Goal: Task Accomplishment & Management: Complete application form

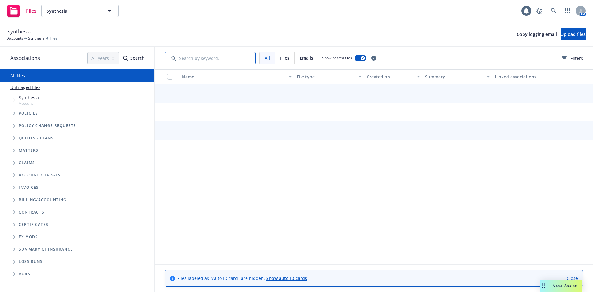
click at [197, 59] on input "Search by keyword..." at bounding box center [210, 58] width 91 height 12
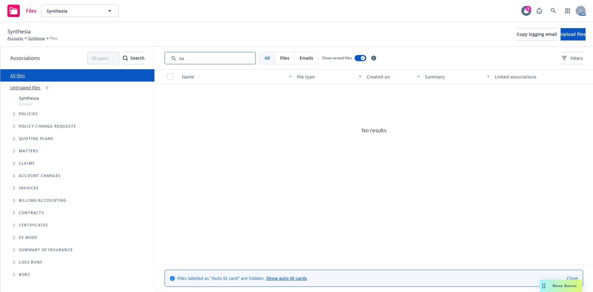
type input "s"
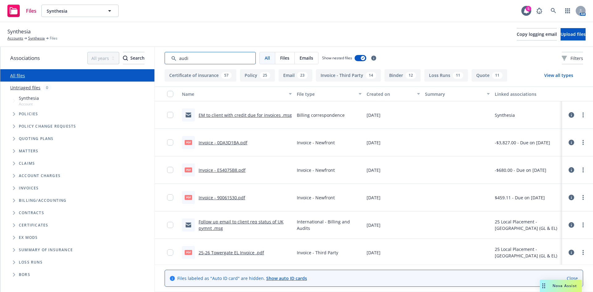
type input "audit"
click at [559, 33] on span "Upload files" at bounding box center [562, 34] width 25 height 6
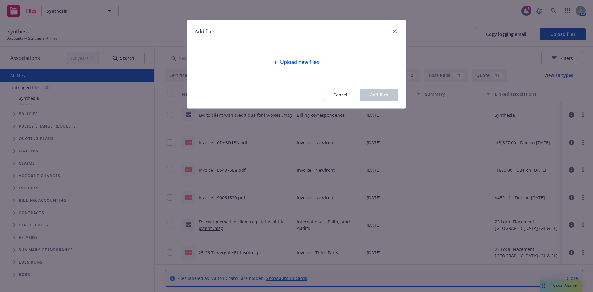
click at [293, 63] on span "Upload new files" at bounding box center [299, 61] width 39 height 7
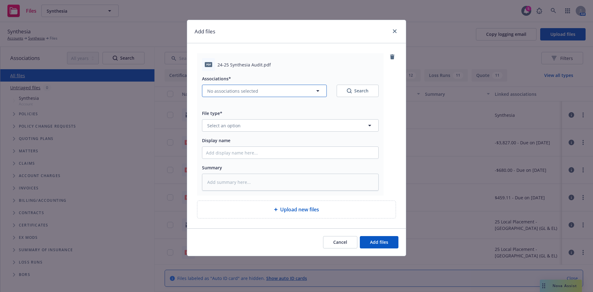
click at [259, 91] on button "No associations selected" at bounding box center [264, 91] width 125 height 12
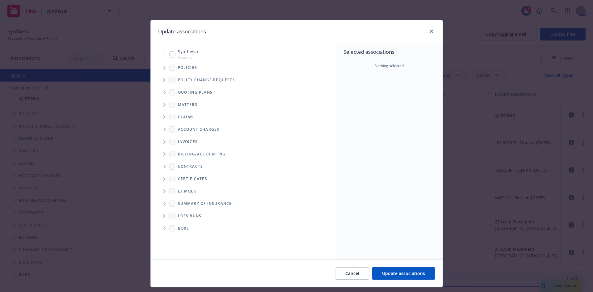
click at [163, 69] on icon "Tree Example" at bounding box center [164, 68] width 2 height 4
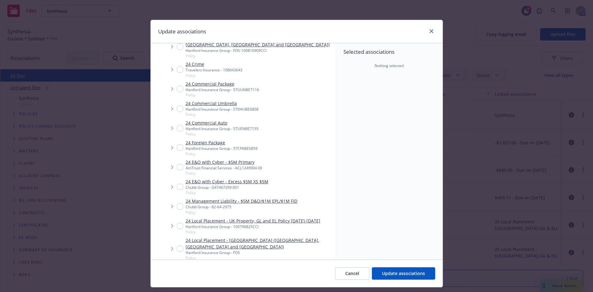
scroll to position [216, 0]
type textarea "x"
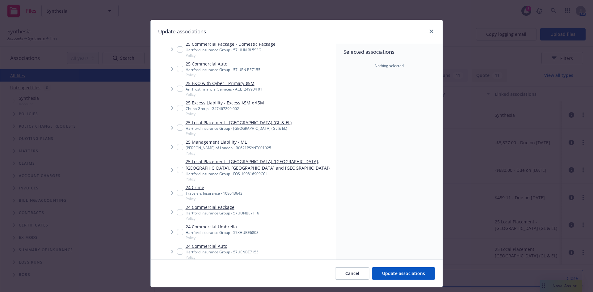
scroll to position [123, 0]
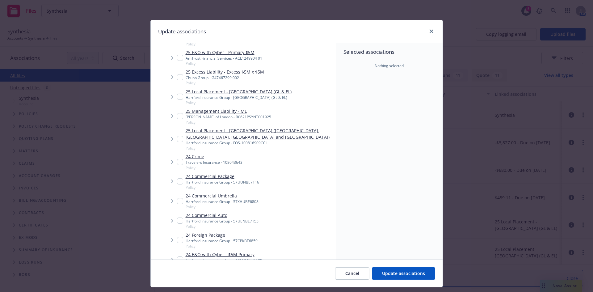
click at [178, 181] on input "Tree Example" at bounding box center [180, 181] width 6 height 6
checkbox input "true"
click at [393, 273] on span "Update associations" at bounding box center [403, 273] width 43 height 6
type textarea "x"
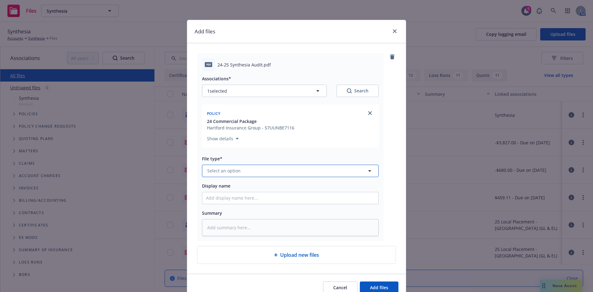
click at [228, 168] on span "Select an option" at bounding box center [223, 170] width 33 height 6
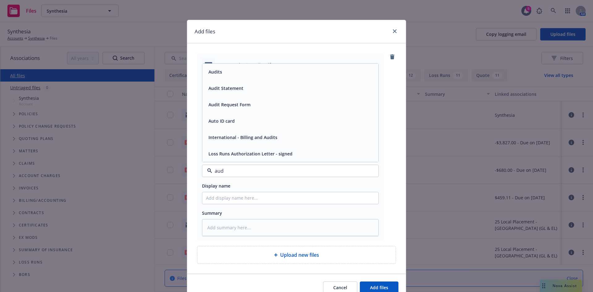
type input "audi"
click at [233, 102] on div "Audits" at bounding box center [290, 104] width 169 height 9
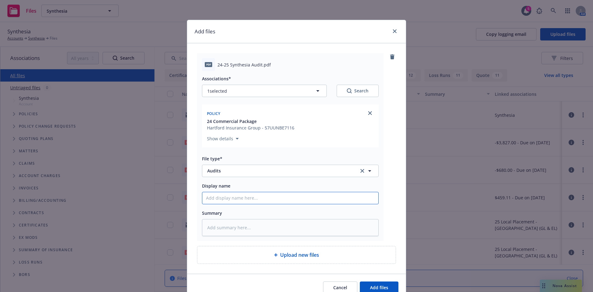
click at [228, 197] on input "Display name" at bounding box center [290, 198] width 176 height 12
type textarea "x"
type input "2"
type textarea "x"
type input "25"
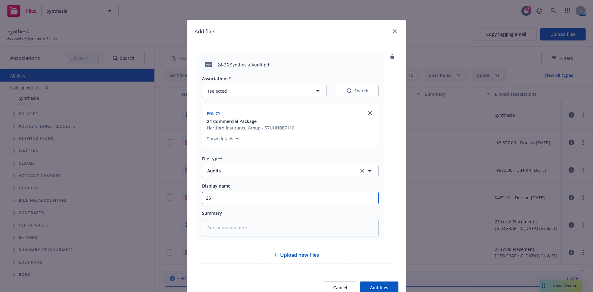
type textarea "x"
type input "2"
type textarea "x"
type input "24"
type textarea "x"
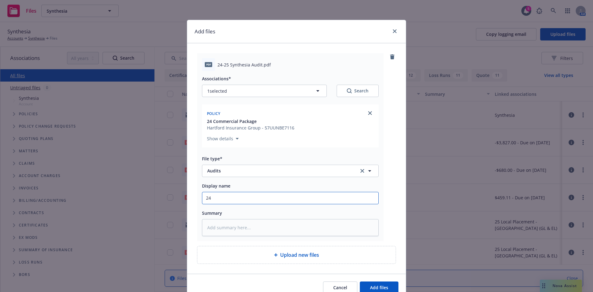
type input "24-"
type textarea "x"
type input "24-2"
type textarea "x"
type input "24-25"
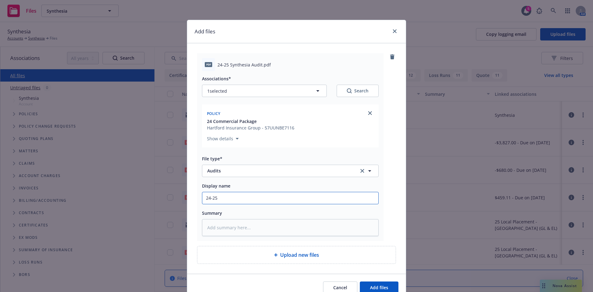
type textarea "x"
type input "24-25"
type textarea "x"
type input "24-25 H"
type textarea "x"
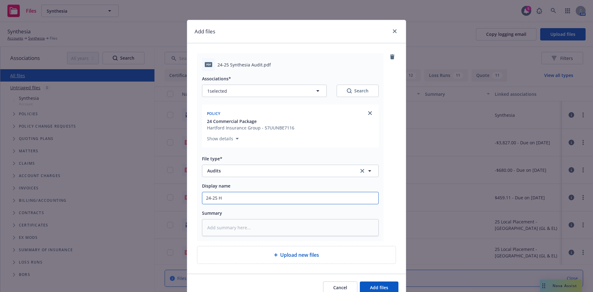
type input "24-25 Ha"
type textarea "x"
type input "24-25 Har"
type textarea "x"
type input "24-25 Hart"
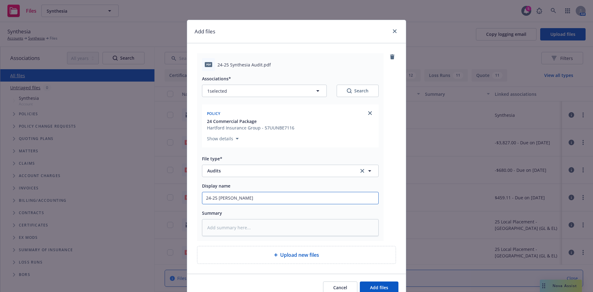
type textarea "x"
type input "24-25 Hartf"
type textarea "x"
type input "24-25 Hartfo"
type textarea "x"
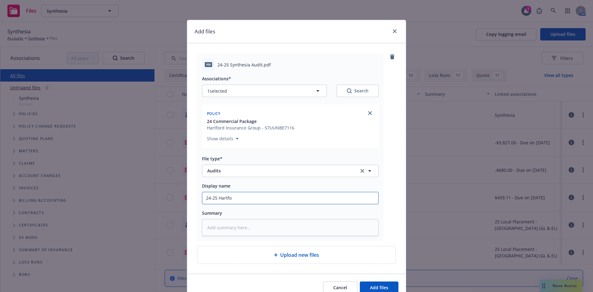
type input "24-25 Hartfor"
type textarea "x"
type input "24-25 Hartford"
type textarea "x"
type input "24-25 Hartford"
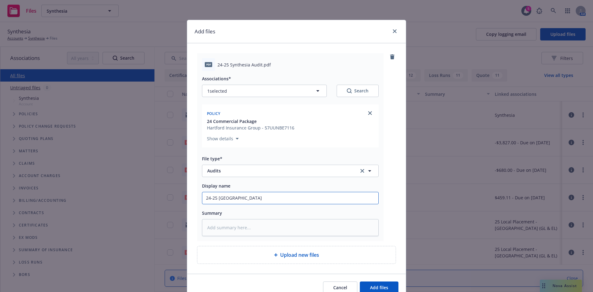
type textarea "x"
type input "24-25 Hartford G"
type textarea "x"
type input "24-25 Hartford GL"
type textarea "x"
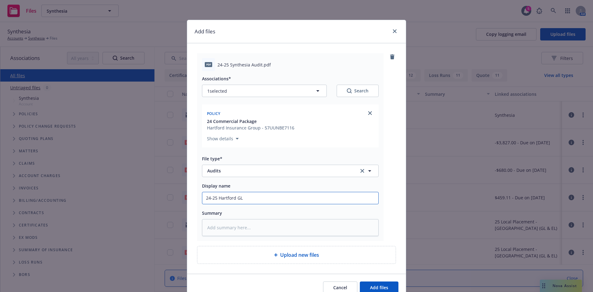
type input "24-25 Hartford GL"
type textarea "x"
type input "24-25 Hartford GL AU"
type textarea "x"
type input "24-25 Hartford GL AUd"
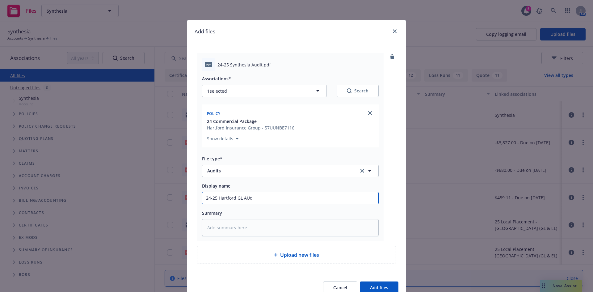
type textarea "x"
type input "24-25 Hartford GL AUdi"
type textarea "x"
type input "24-25 Hartford GL AUdit"
type textarea "x"
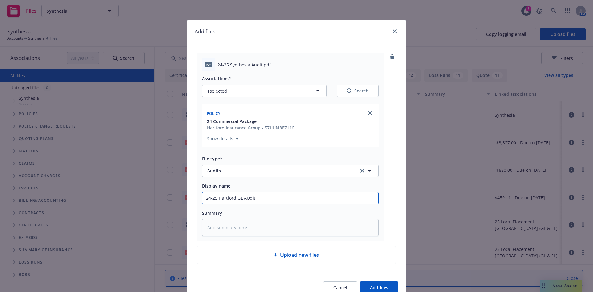
type input "24-25 Hartford GL AUdit"
type textarea "x"
type input "24-25 Hartford GL AUdit"
type textarea "x"
type input "24-25 Hartford GL AUdi"
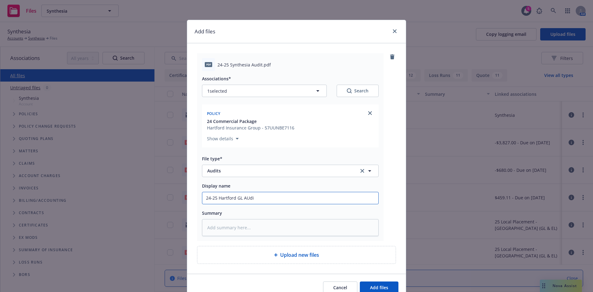
type textarea "x"
type input "24-25 Hartford GL AUd"
type textarea "x"
type input "24-25 Hartford GL AU"
type textarea "x"
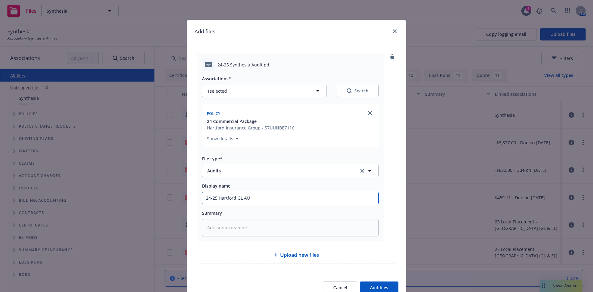
type input "24-25 Hartford GL A"
type textarea "x"
type input "24-25 Hartford GL Au"
type textarea "x"
type input "24-25 Hartford GL Aud"
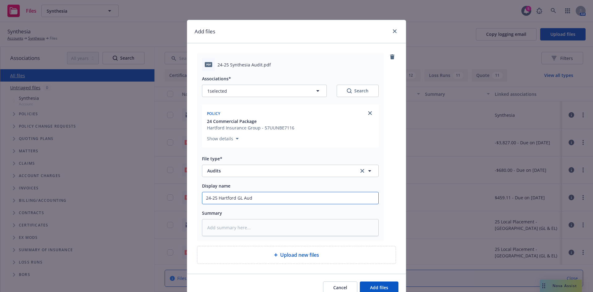
type textarea "x"
type input "24-25 Hartford GL Audi"
type textarea "x"
type input "24-25 Hartford GL Audit"
type textarea "x"
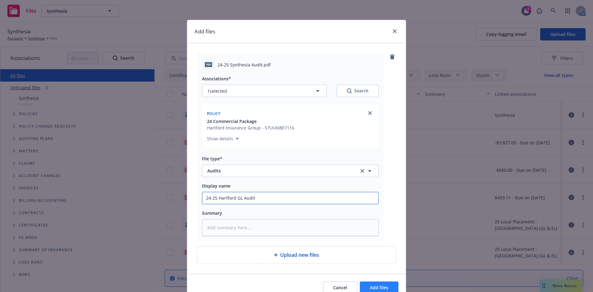
type input "24-25 Hartford GL Audit"
click at [384, 285] on span "Add files" at bounding box center [379, 287] width 18 height 6
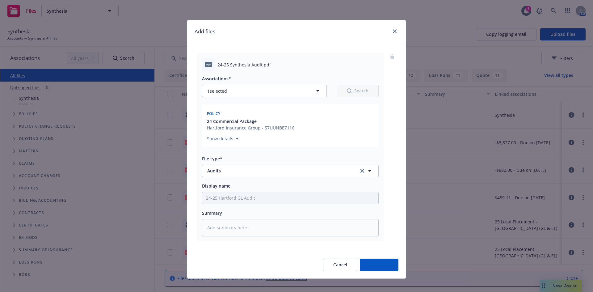
type textarea "x"
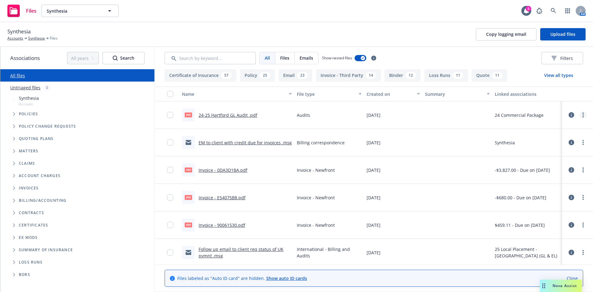
click at [580, 114] on link "more" at bounding box center [582, 114] width 7 height 7
click at [542, 128] on link "Archive" at bounding box center [550, 127] width 61 height 12
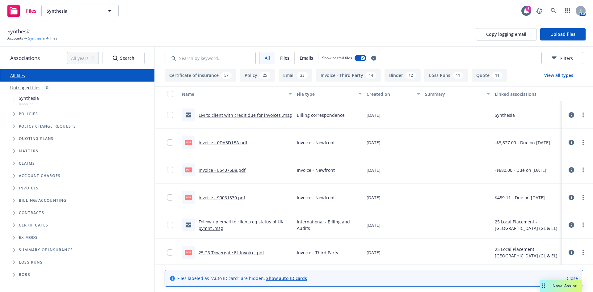
click at [35, 38] on link "Synthesia" at bounding box center [36, 39] width 17 height 6
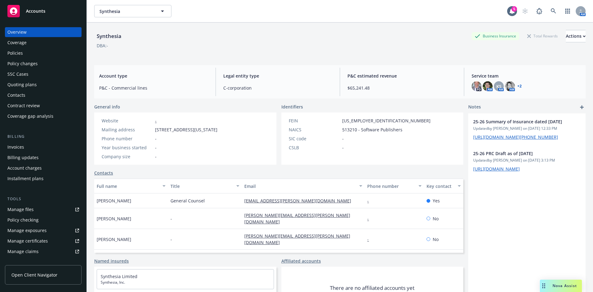
click at [25, 63] on div "Policy changes" at bounding box center [22, 64] width 30 height 10
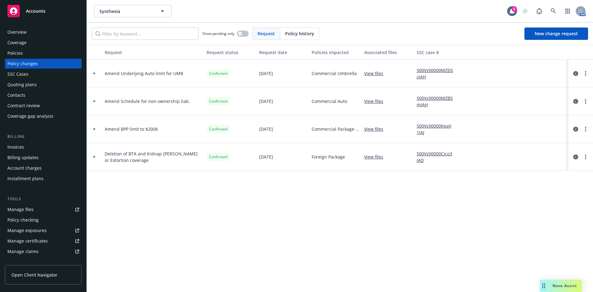
click at [546, 27] on div "Show pending only Request Policy history New change request" at bounding box center [340, 34] width 506 height 22
click at [546, 30] on link "New change request" at bounding box center [556, 33] width 64 height 12
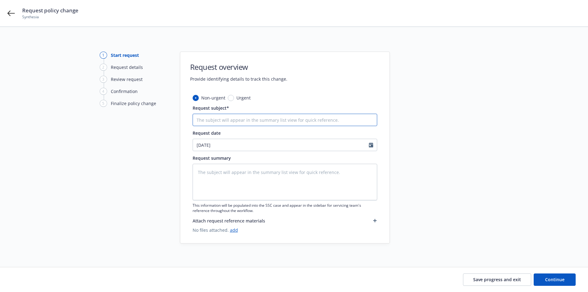
click at [217, 122] on input "Request subject*" at bounding box center [285, 120] width 185 height 12
type textarea "x"
type input "2"
type textarea "x"
type input "24"
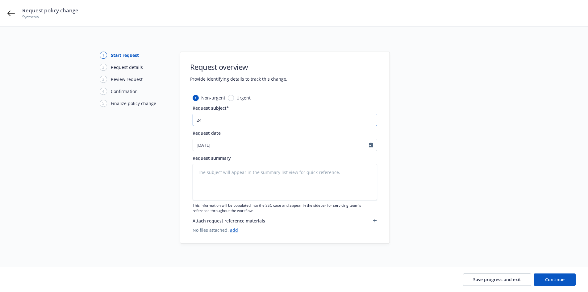
type textarea "x"
type input "24-"
type textarea "x"
type input "24-2"
type textarea "x"
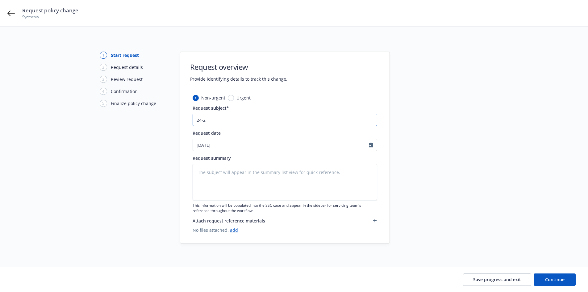
type input "24-25"
type textarea "x"
type input "24-25"
type textarea "x"
type input "24-25 H"
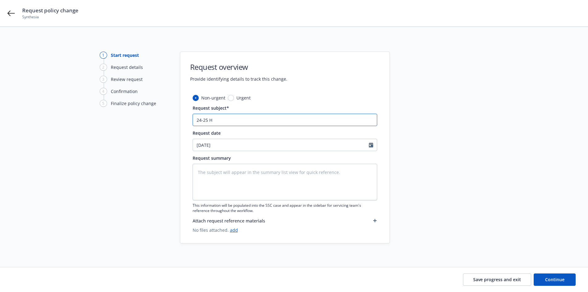
type textarea "x"
type input "24-25 Ha"
type textarea "x"
type input "24-25 Har"
type textarea "x"
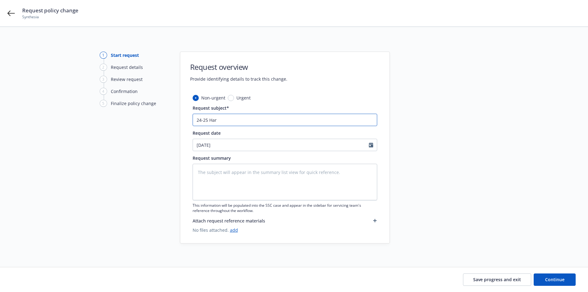
type input "24-25 Hart"
type textarea "x"
type input "24-25 Hartf"
type textarea "x"
type input "24-25 Hartfo"
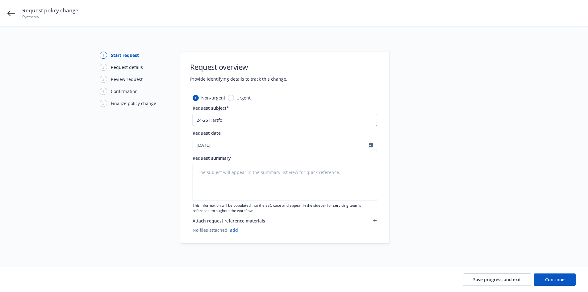
type textarea "x"
type input "24-25 Hartfor"
type textarea "x"
type input "24-25 Hartford"
type textarea "x"
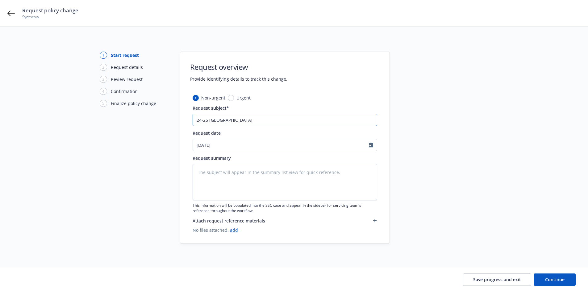
type input "24-25 Hartford"
type textarea "x"
type input "24-25 Hartford G"
type textarea "x"
type input "24-25 Hartford GL"
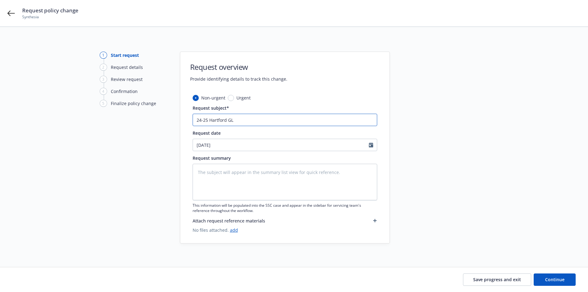
type textarea "x"
type input "24-25 Hartford GL"
type textarea "x"
type input "24-25 Hartford GL A"
type textarea "x"
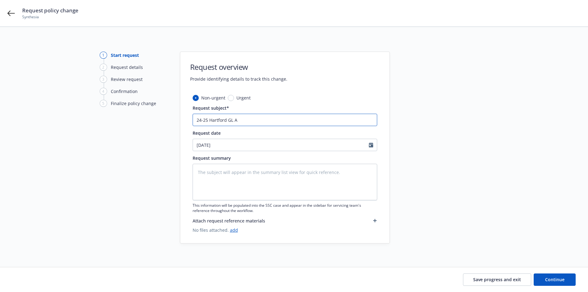
type input "24-25 Hartford GL Au"
type textarea "x"
type input "24-25 Hartford GL Aud"
type textarea "x"
type input "24-25 Hartford GL Audi"
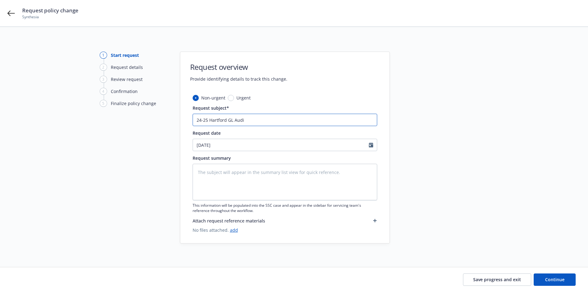
type textarea "x"
type input "24-25 Hartford GL Audit"
type textarea "x"
drag, startPoint x: 270, startPoint y: 123, endPoint x: 144, endPoint y: 111, distance: 126.2
click at [136, 114] on div "1 Start request 2 Request details 3 Review request 4 Confirmation 5 Finalize po…" at bounding box center [293, 148] width 573 height 192
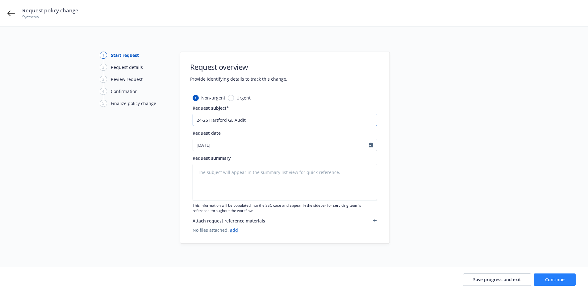
type input "24-25 Hartford GL Audit"
click at [552, 279] on span "Continue" at bounding box center [554, 279] width 19 height 6
type textarea "x"
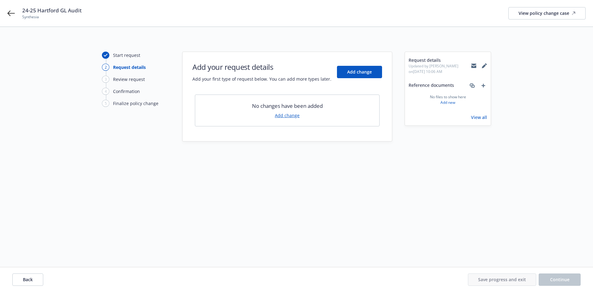
click at [283, 115] on link "Add change" at bounding box center [287, 115] width 25 height 6
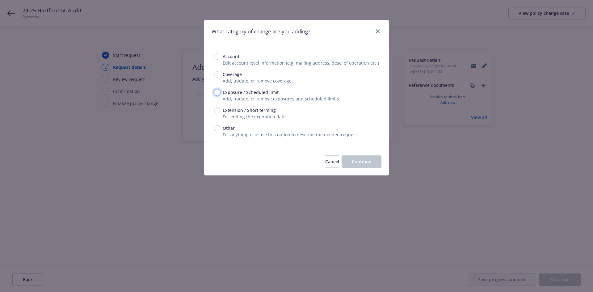
click at [217, 92] on input "Exposure / Scheduled limit" at bounding box center [217, 92] width 6 height 6
radio input "true"
click at [360, 161] on span "Continue" at bounding box center [361, 161] width 19 height 6
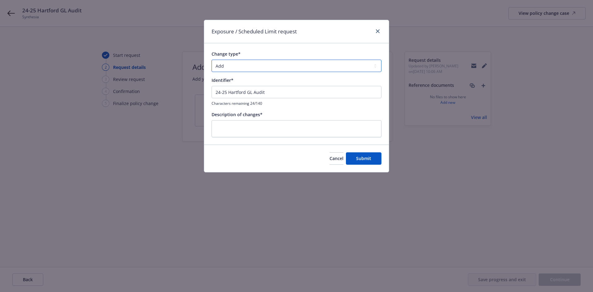
click at [229, 65] on select "Add Audit Change Remove" at bounding box center [296, 66] width 170 height 12
select select "CHANGE"
click at [211, 60] on select "Add Audit Change Remove" at bounding box center [296, 66] width 170 height 12
click at [257, 128] on textarea at bounding box center [296, 128] width 170 height 17
paste textarea "24-25 Hartford GL Audit"
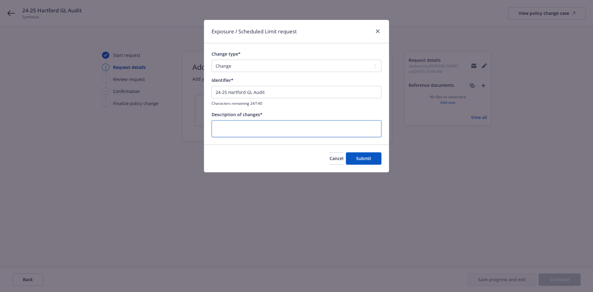
type textarea "x"
type textarea "24-25 Hartford GL Audit"
click at [359, 159] on span "Submit" at bounding box center [363, 158] width 15 height 6
type textarea "x"
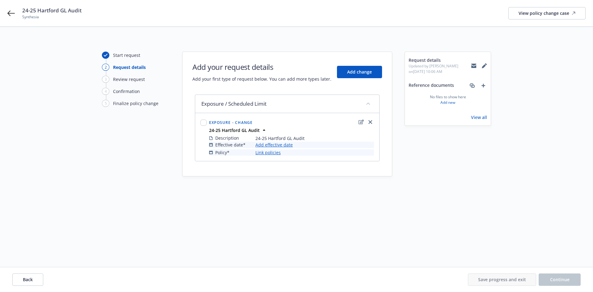
click at [275, 144] on link "Add effective date" at bounding box center [273, 144] width 37 height 6
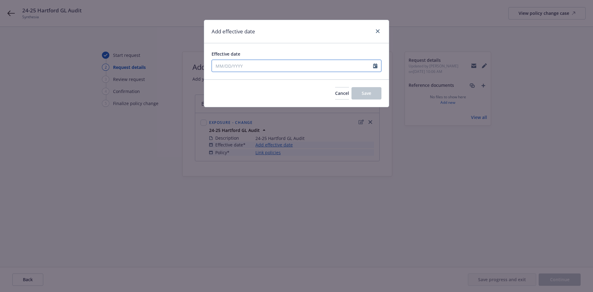
select select "10"
click at [236, 65] on input "Effective date" at bounding box center [292, 66] width 161 height 12
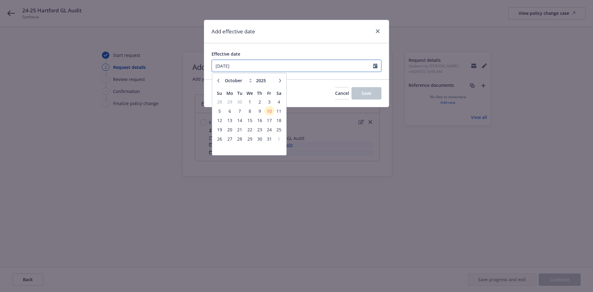
type input "[DATE]"
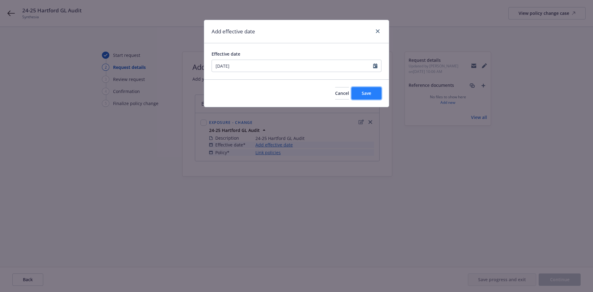
click at [372, 94] on button "Save" at bounding box center [366, 93] width 30 height 12
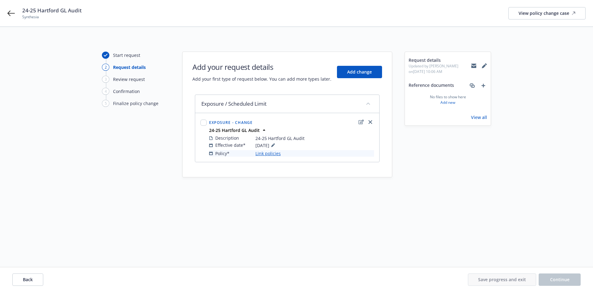
click at [272, 154] on link "Link policies" at bounding box center [267, 153] width 25 height 6
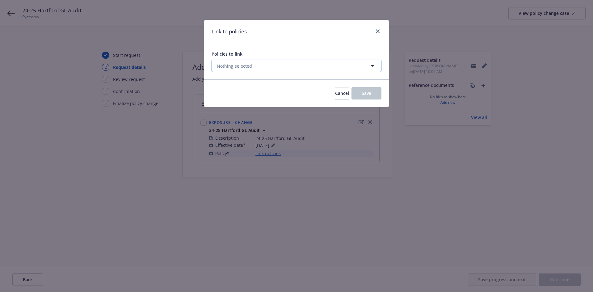
click at [236, 67] on span "Nothing selected" at bounding box center [234, 66] width 35 height 6
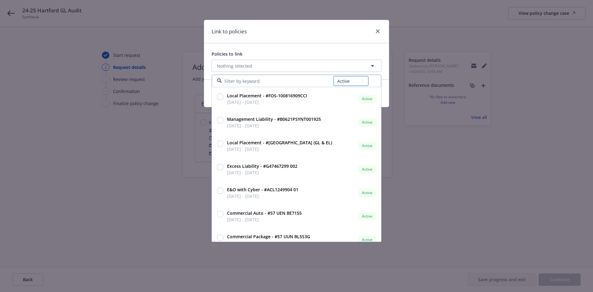
click at [352, 81] on select "All Active Upcoming Expired Cancelled" at bounding box center [350, 81] width 35 height 10
select select "EXPIRED"
click at [333, 76] on select "All Active Upcoming Expired Cancelled" at bounding box center [350, 81] width 35 height 10
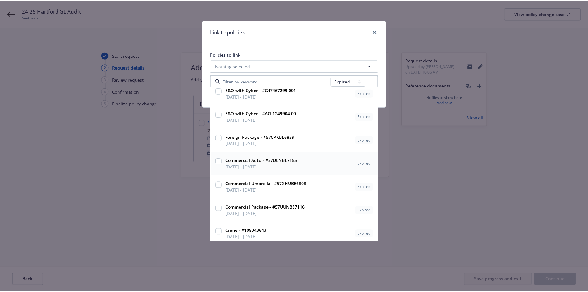
scroll to position [127, 0]
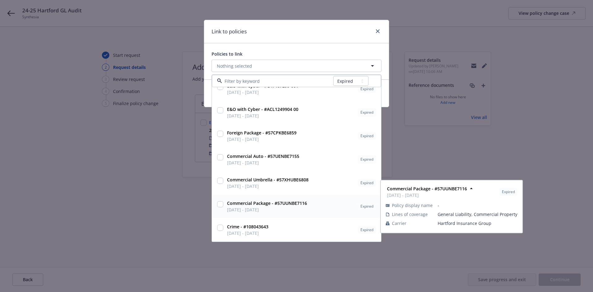
click at [219, 206] on input "checkbox" at bounding box center [220, 204] width 6 height 6
checkbox input "true"
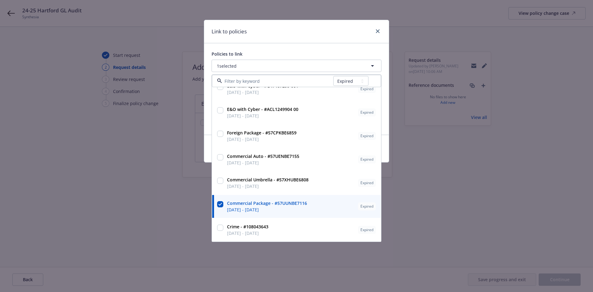
click at [295, 33] on div "Link to policies" at bounding box center [296, 31] width 185 height 23
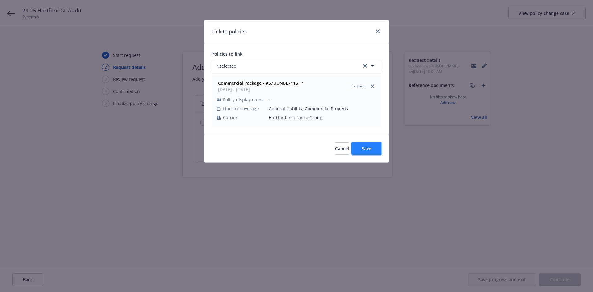
click at [369, 148] on span "Save" at bounding box center [367, 148] width 10 height 6
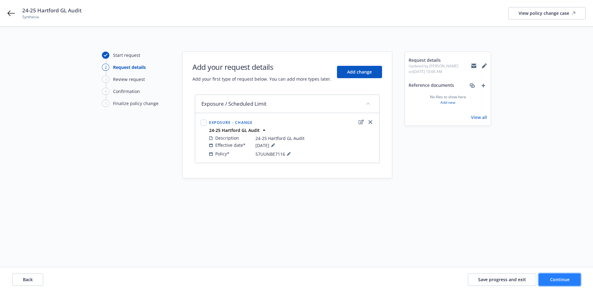
click at [551, 276] on button "Continue" at bounding box center [559, 279] width 42 height 12
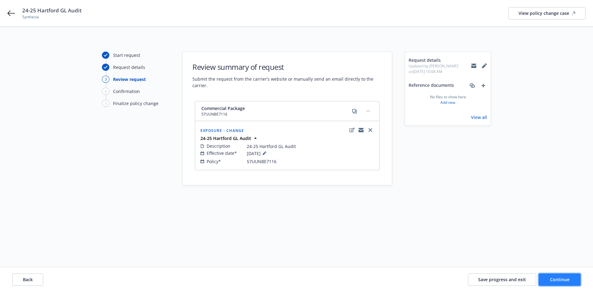
click at [562, 281] on span "Continue" at bounding box center [559, 279] width 19 height 6
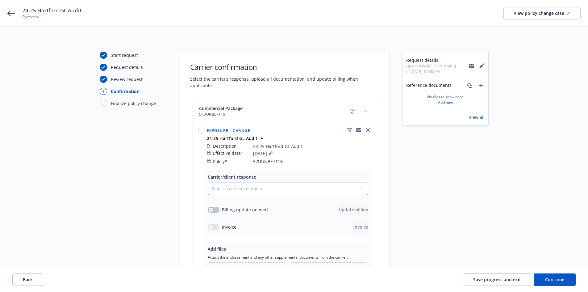
click at [264, 182] on select "Select a carrier response Accepted Accepted with revision No endorsement needed…" at bounding box center [288, 188] width 161 height 12
select select "ACCEPTED"
click at [208, 182] on select "Select a carrier response Accepted Accepted with revision No endorsement needed…" at bounding box center [288, 188] width 161 height 12
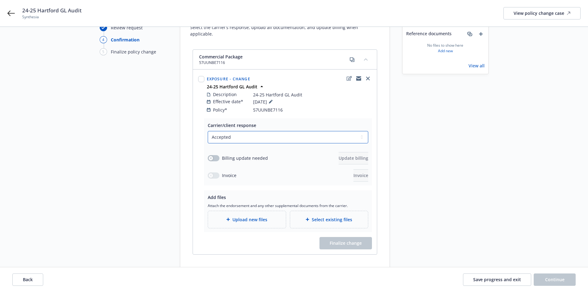
scroll to position [73, 0]
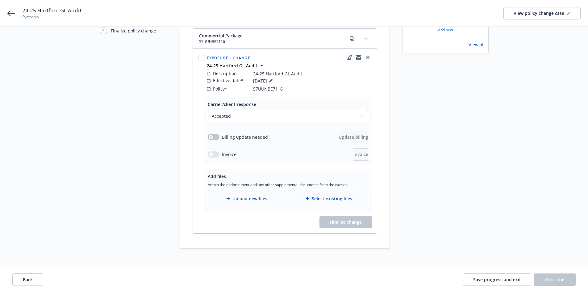
click at [233, 195] on span "Upload new files" at bounding box center [249, 198] width 35 height 6
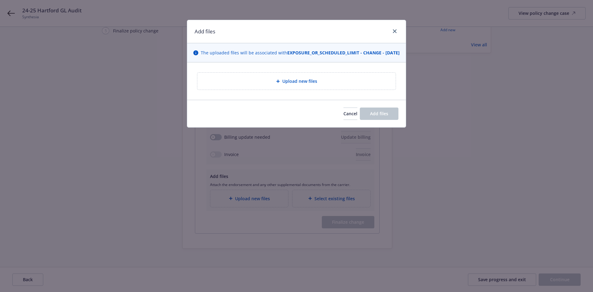
click at [255, 90] on div "Upload new files" at bounding box center [296, 81] width 199 height 18
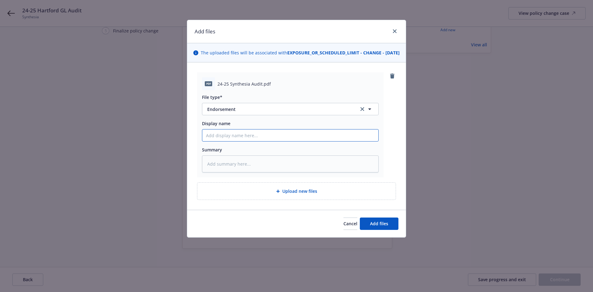
click at [227, 141] on input "Display name" at bounding box center [290, 135] width 176 height 12
type textarea "x"
type input "2"
type textarea "x"
type input "24"
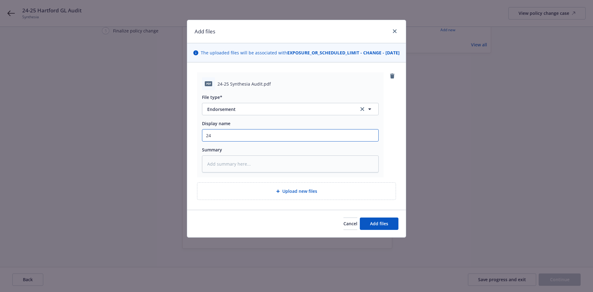
type textarea "x"
type input "24-"
type textarea "x"
type input "24-2"
type textarea "x"
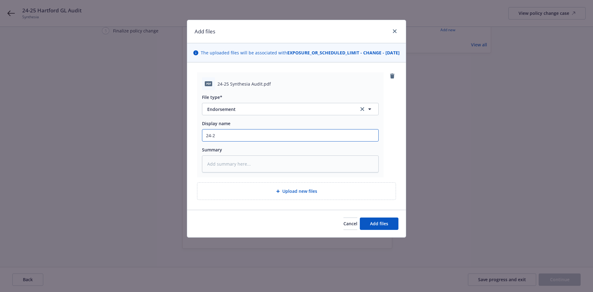
type input "24-25"
type textarea "x"
type input "24-25"
type textarea "x"
type input "24-25 H"
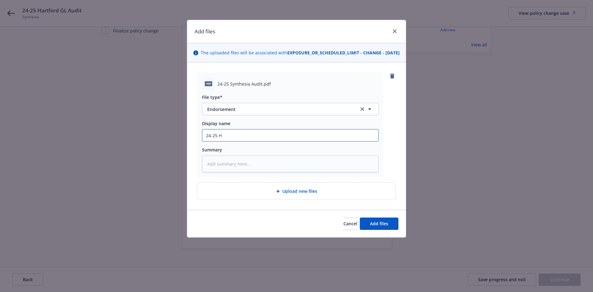
type textarea "x"
type input "24-25 Ha"
type textarea "x"
type input "24-25 Har"
type textarea "x"
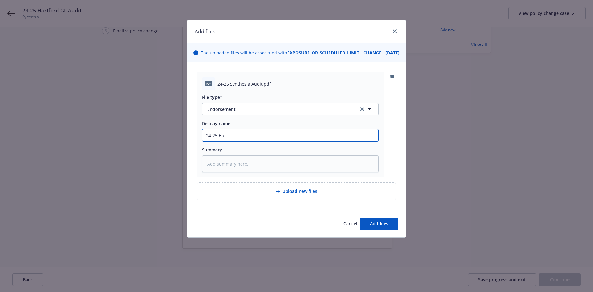
type input "24-25 Hart"
type textarea "x"
type input "24-25 Hartf"
type textarea "x"
type input "24-25 Hartfo"
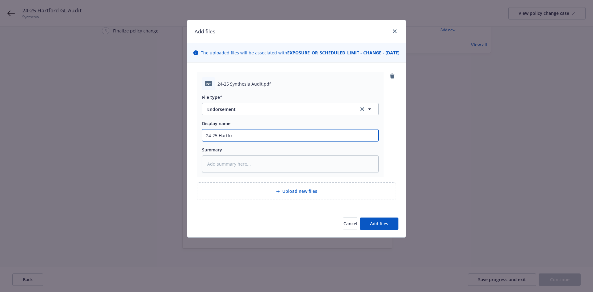
type textarea "x"
type input "24-25 Hartfor"
type textarea "x"
type input "24-25 Hartford"
type textarea "x"
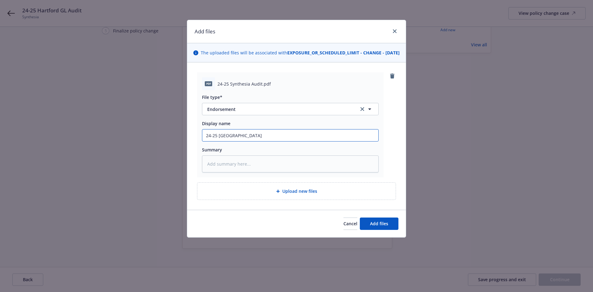
type input "24-25 Hartford"
type textarea "x"
type input "24-25 Hartford G"
type textarea "x"
type input "24-25 Hartford GL"
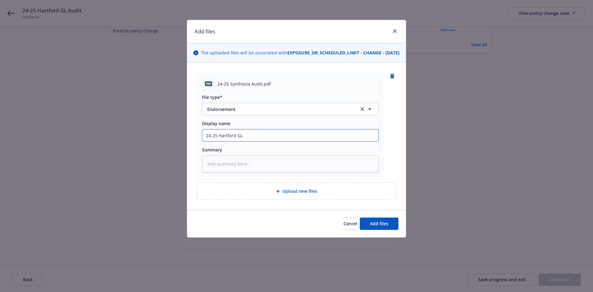
type textarea "x"
type input "24-25 Hartford GL"
type textarea "x"
type input "24-25 Hartford GL AU"
type textarea "x"
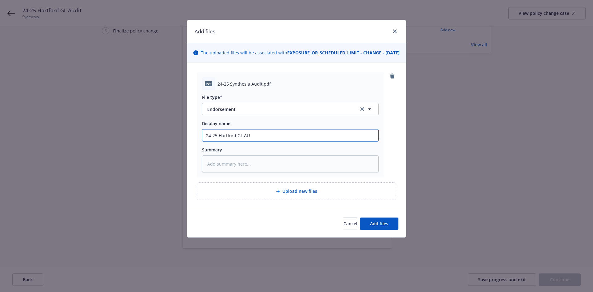
type input "24-25 Hartford GL AUd"
type textarea "x"
type input "24-25 Hartford GL AUdi"
type textarea "x"
type input "24-25 Hartford GL AUdit"
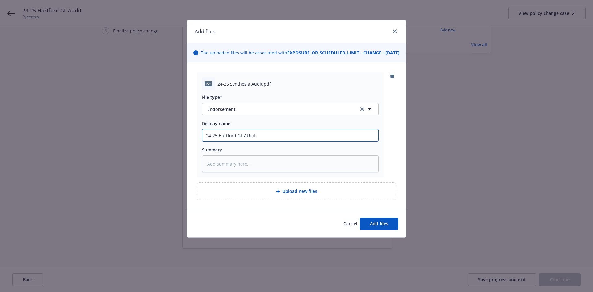
type textarea "x"
type input "24-25 Hartford GL AUdit"
type textarea "x"
type input "24-25 Hartford GL AUdit"
type textarea "x"
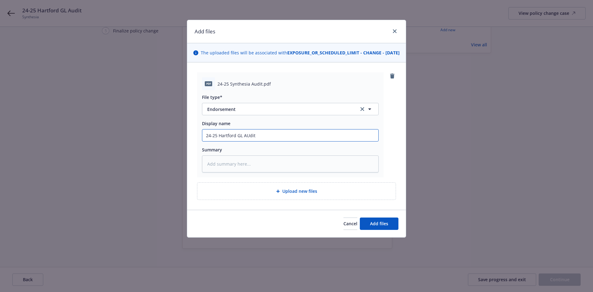
type input "24-25 Hartford GL AUdi"
type textarea "x"
type input "24-25 Hartford GL AUd"
type textarea "x"
type input "24-25 Hartford GL AU"
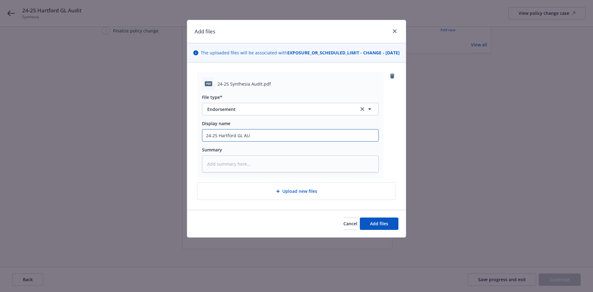
type textarea "x"
type input "24-25 Hartford GL A"
type textarea "x"
type input "24-25 Hartford GL Au"
type textarea "x"
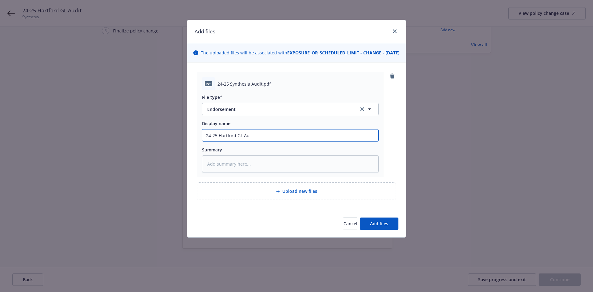
type input "24-25 Hartford GL Aud"
type textarea "x"
type input "24-25 Hartford GL Audi"
type textarea "x"
type input "24-25 Hartford GL Audit"
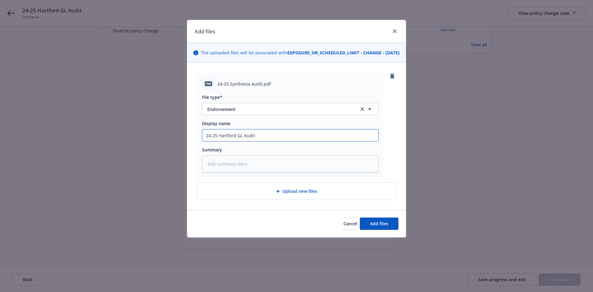
type textarea "x"
type input "24-25 Hartford GL Audit"
click at [370, 229] on button "Add files" at bounding box center [379, 223] width 39 height 12
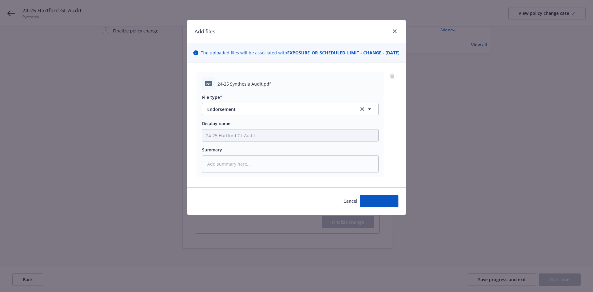
type textarea "x"
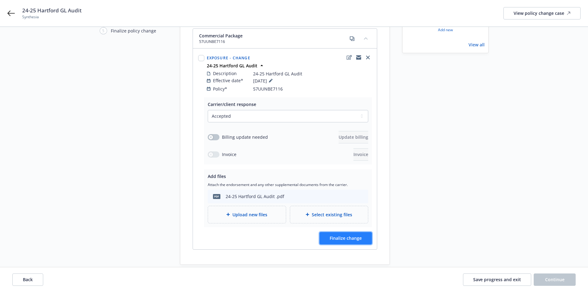
click at [344, 235] on span "Finalize change" at bounding box center [346, 238] width 32 height 6
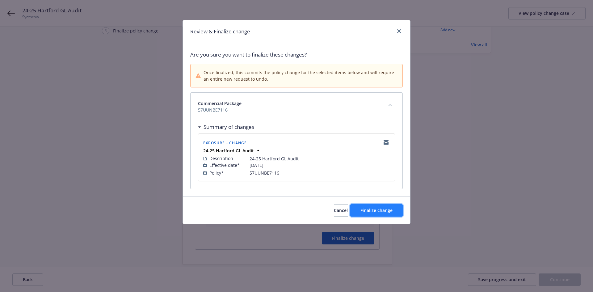
click at [367, 207] on span "Finalize change" at bounding box center [376, 210] width 32 height 6
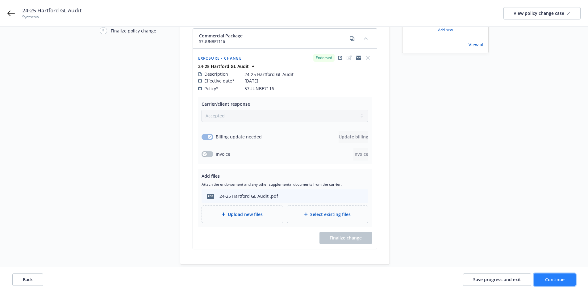
click at [565, 278] on button "Continue" at bounding box center [555, 279] width 42 height 12
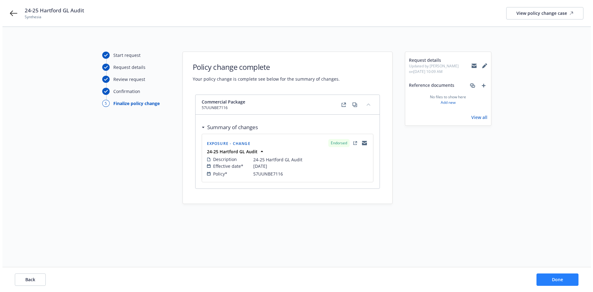
scroll to position [0, 0]
click at [563, 279] on span "Done" at bounding box center [559, 279] width 11 height 6
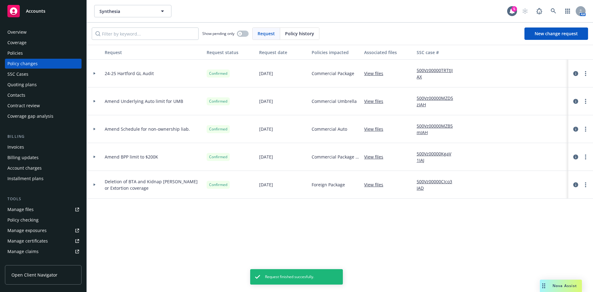
click at [94, 73] on icon at bounding box center [95, 73] width 2 height 2
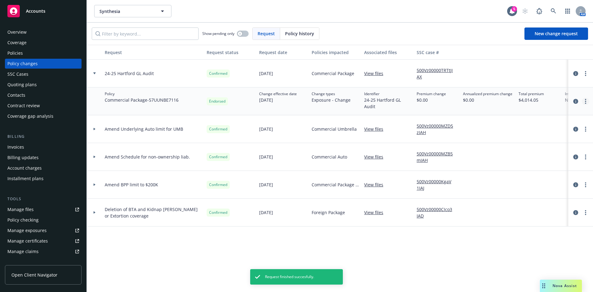
click at [586, 101] on link "more" at bounding box center [585, 101] width 7 height 7
click at [21, 209] on div "Manage files" at bounding box center [20, 209] width 26 height 10
click at [586, 100] on link "more" at bounding box center [585, 101] width 7 height 7
click at [504, 152] on link "Edit billing info" at bounding box center [536, 151] width 106 height 12
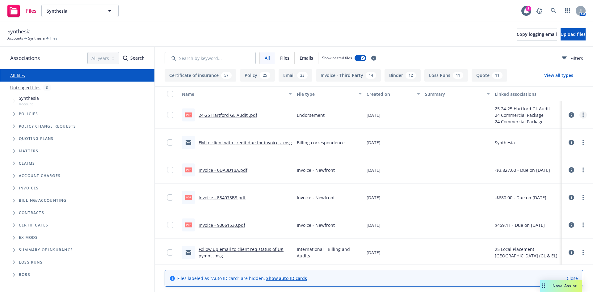
click at [579, 114] on link "more" at bounding box center [582, 114] width 7 height 7
click at [539, 152] on link "Edit" at bounding box center [550, 152] width 61 height 12
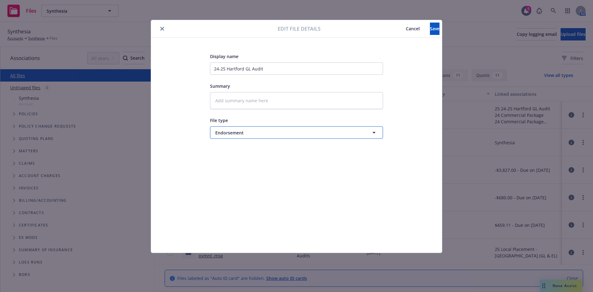
click at [241, 135] on span "Endorsement" at bounding box center [285, 132] width 140 height 6
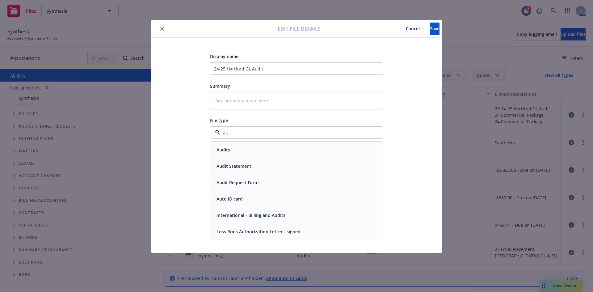
type input "aud"
click at [244, 170] on div "Audit Statement" at bounding box center [233, 165] width 39 height 9
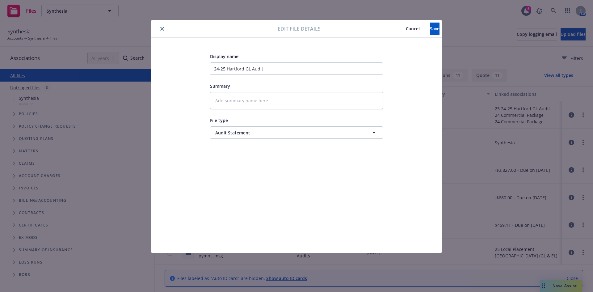
click at [397, 136] on div "Display name 24-25 Hartford GL Audit Summary File type Audit Statement Audits A…" at bounding box center [296, 144] width 266 height 185
click at [430, 31] on button "Save" at bounding box center [435, 29] width 10 height 12
type textarea "x"
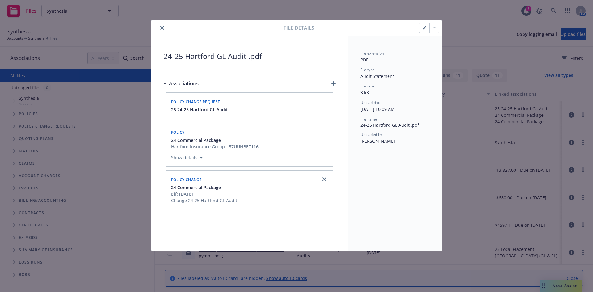
click at [160, 27] on button "close" at bounding box center [161, 27] width 7 height 7
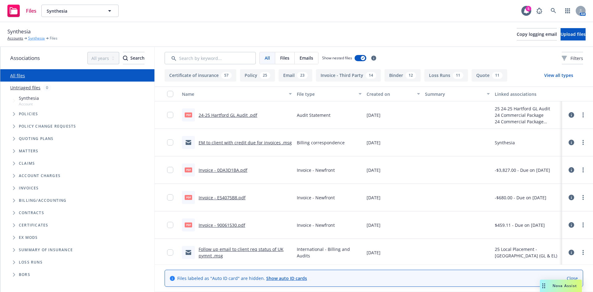
click at [35, 37] on link "Synthesia" at bounding box center [36, 39] width 17 height 6
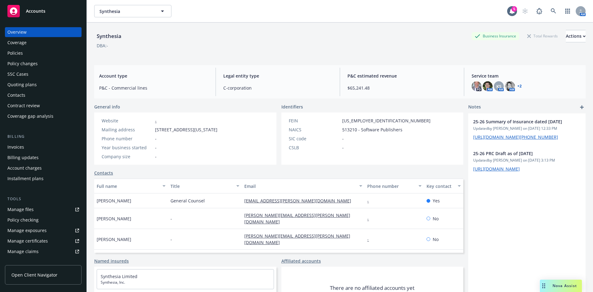
click at [25, 145] on div "Invoices" at bounding box center [43, 147] width 72 height 10
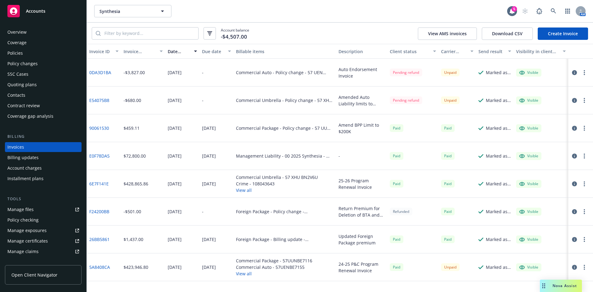
click at [562, 31] on link "Create Invoice" at bounding box center [563, 33] width 50 height 12
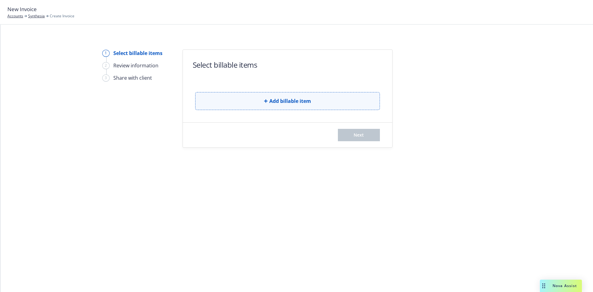
click at [309, 99] on span "Add billable item" at bounding box center [290, 100] width 42 height 7
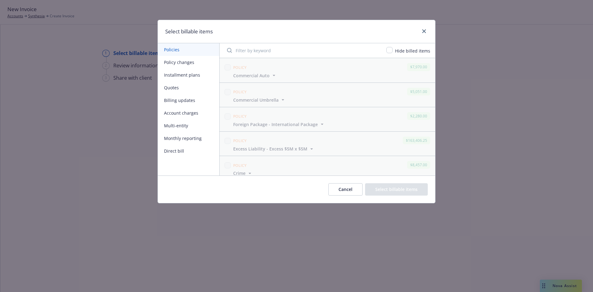
click at [186, 115] on button "Account charges" at bounding box center [188, 113] width 61 height 13
click at [188, 62] on button "Policy changes" at bounding box center [188, 62] width 61 height 13
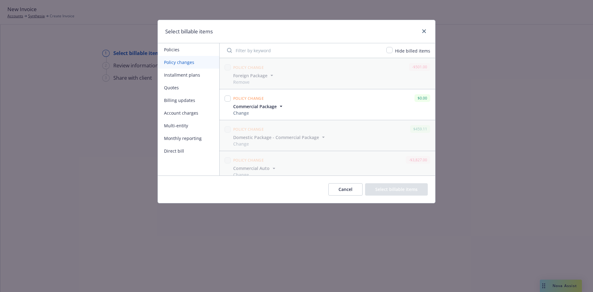
click at [345, 193] on button "Cancel" at bounding box center [345, 189] width 34 height 12
